Goal: Task Accomplishment & Management: Manage account settings

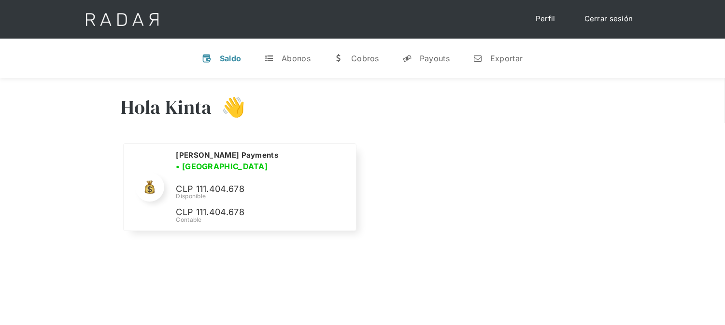
click at [621, 19] on link "Cerrar sesión" at bounding box center [609, 19] width 68 height 19
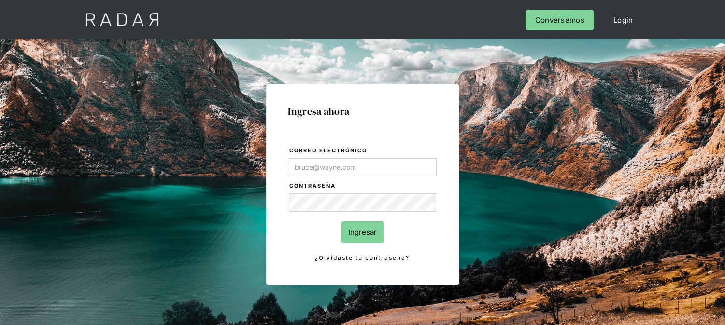
type input "[EMAIL_ADDRESS][DOMAIN_NAME]"
click at [349, 230] on input "Ingresar" at bounding box center [362, 233] width 43 height 22
